Goal: Transaction & Acquisition: Obtain resource

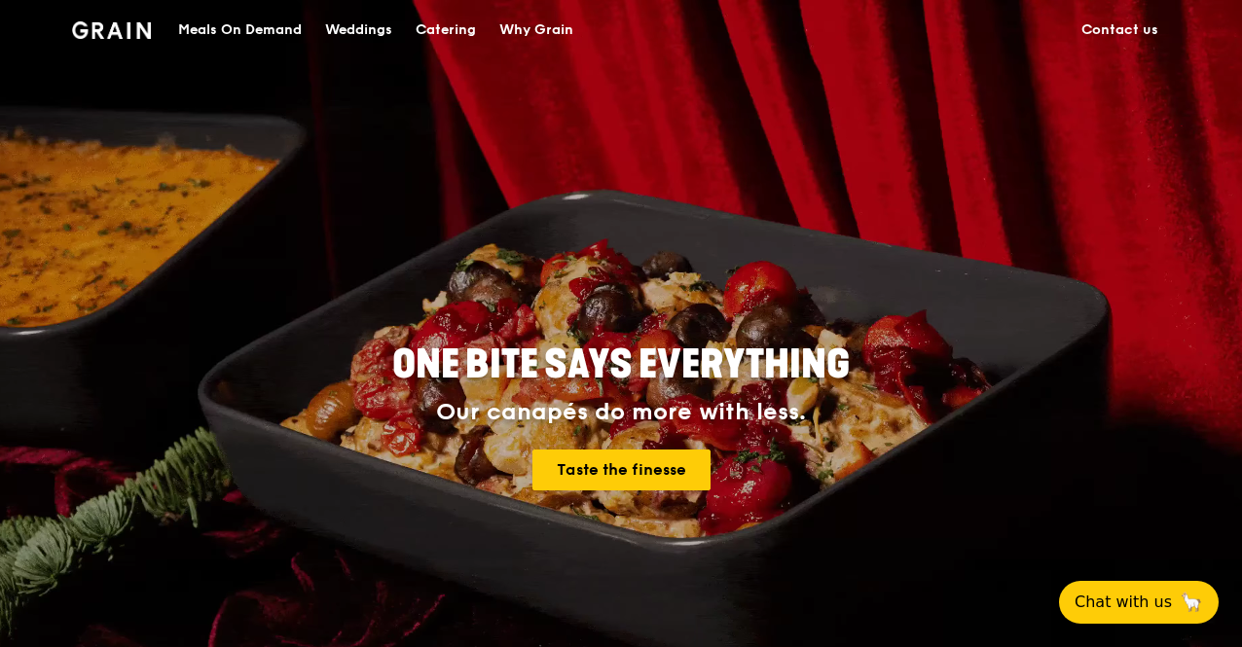
click at [263, 32] on div "Meals On Demand" at bounding box center [240, 30] width 124 height 58
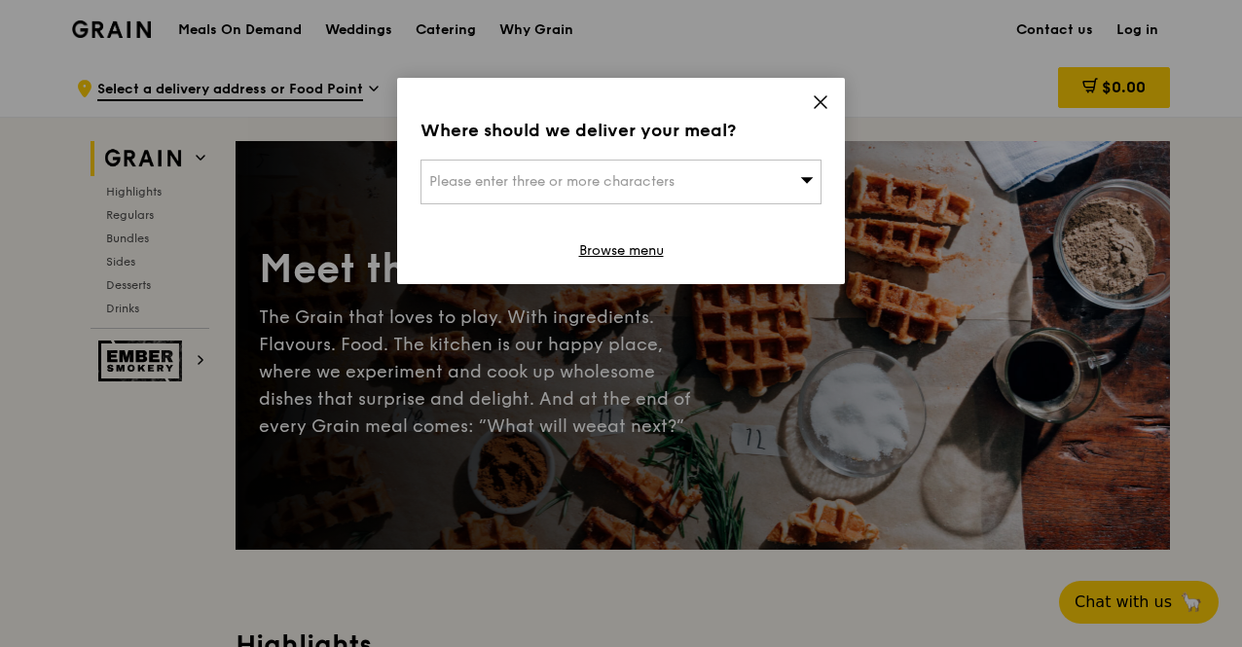
click at [830, 98] on div "Where should we deliver your meal? Please enter three or more characters Browse…" at bounding box center [621, 181] width 448 height 206
click at [817, 96] on icon at bounding box center [821, 102] width 18 height 18
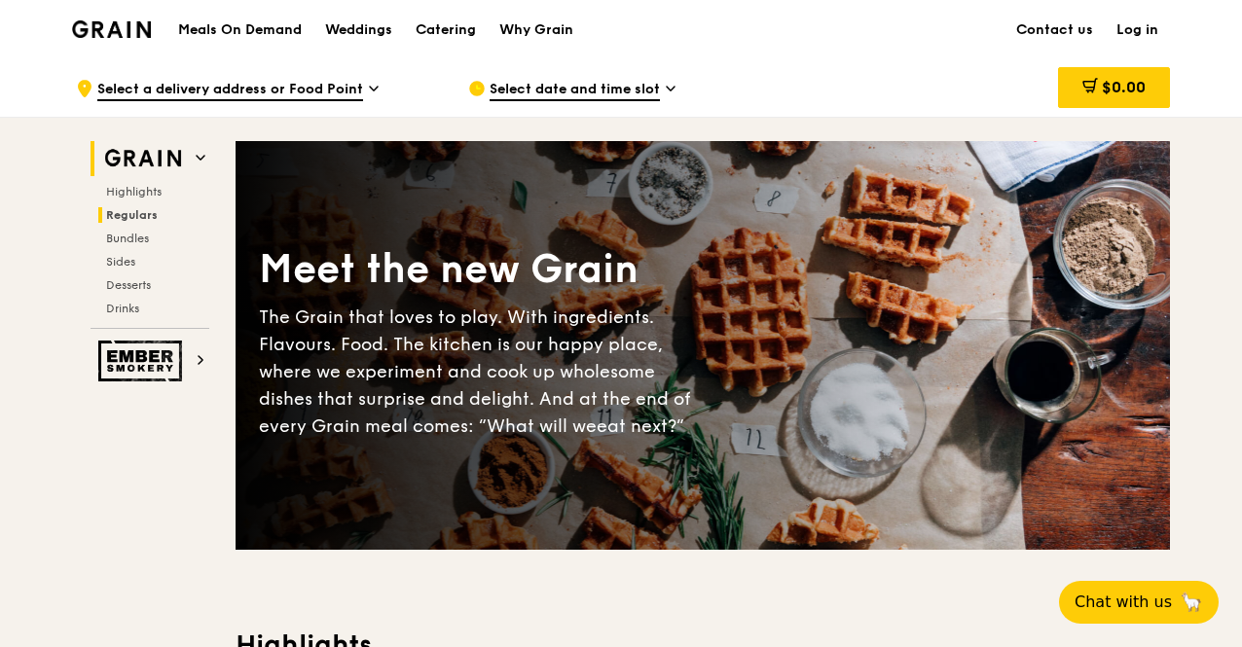
click at [137, 213] on span "Regulars" at bounding box center [132, 215] width 52 height 14
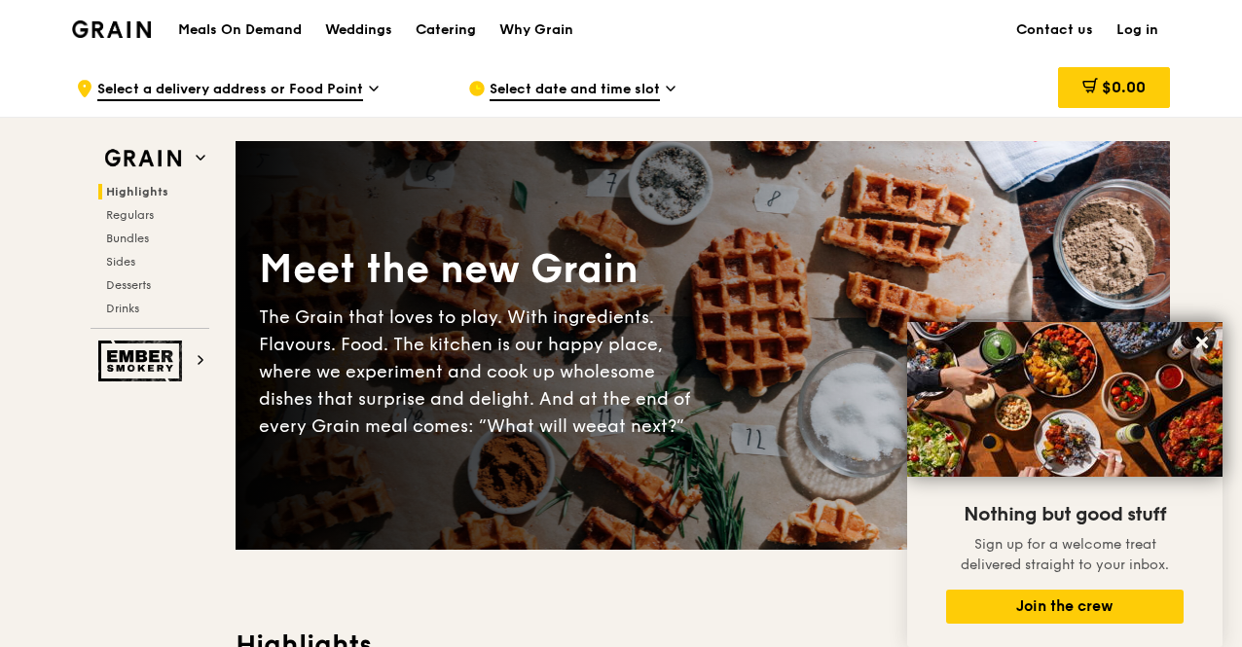
click at [444, 26] on div "Catering" at bounding box center [446, 30] width 60 height 58
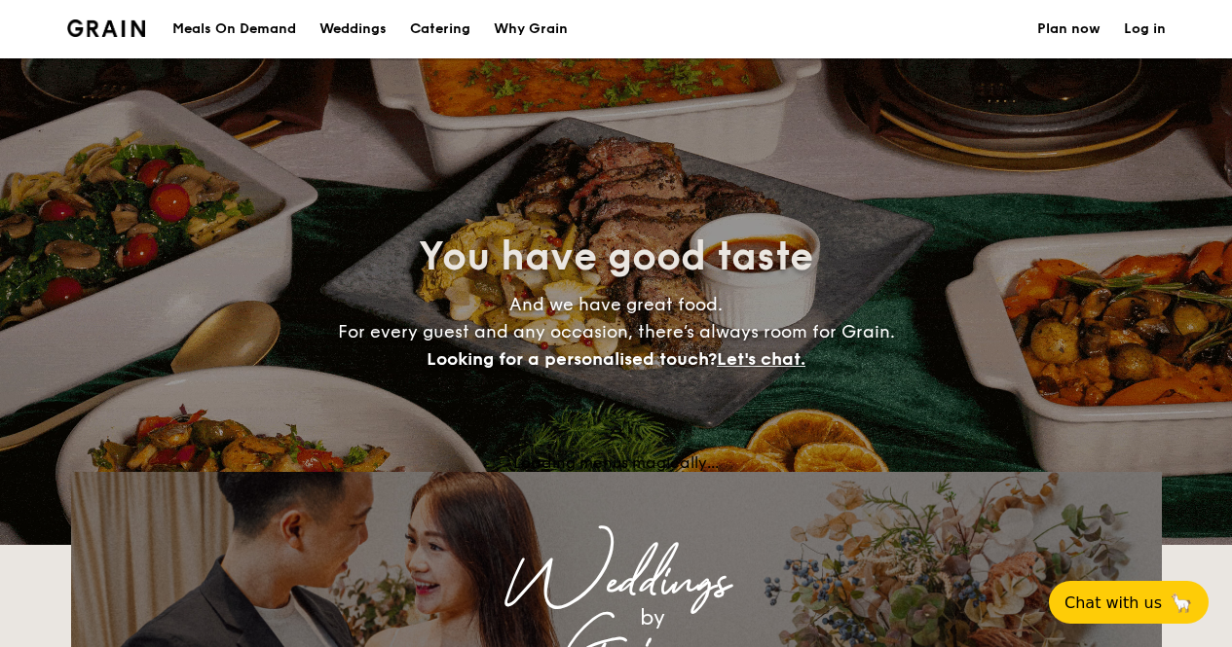
select select
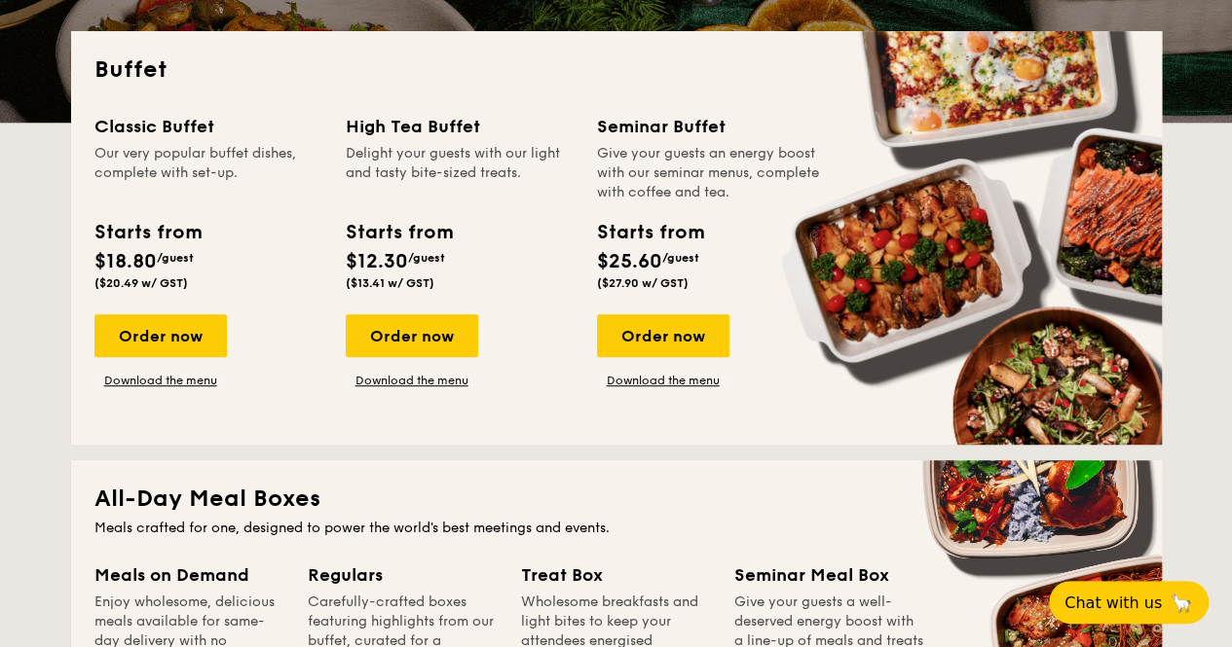
scroll to position [389, 0]
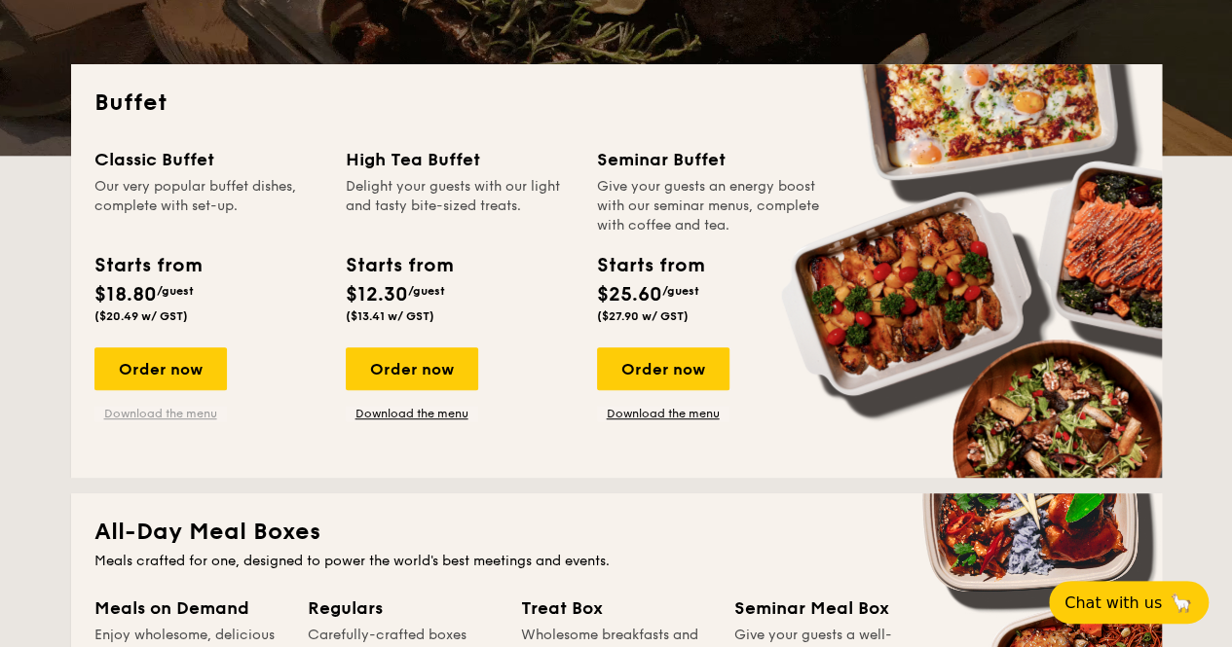
click at [177, 412] on link "Download the menu" at bounding box center [160, 414] width 132 height 16
